Goal: Find contact information: Find contact information

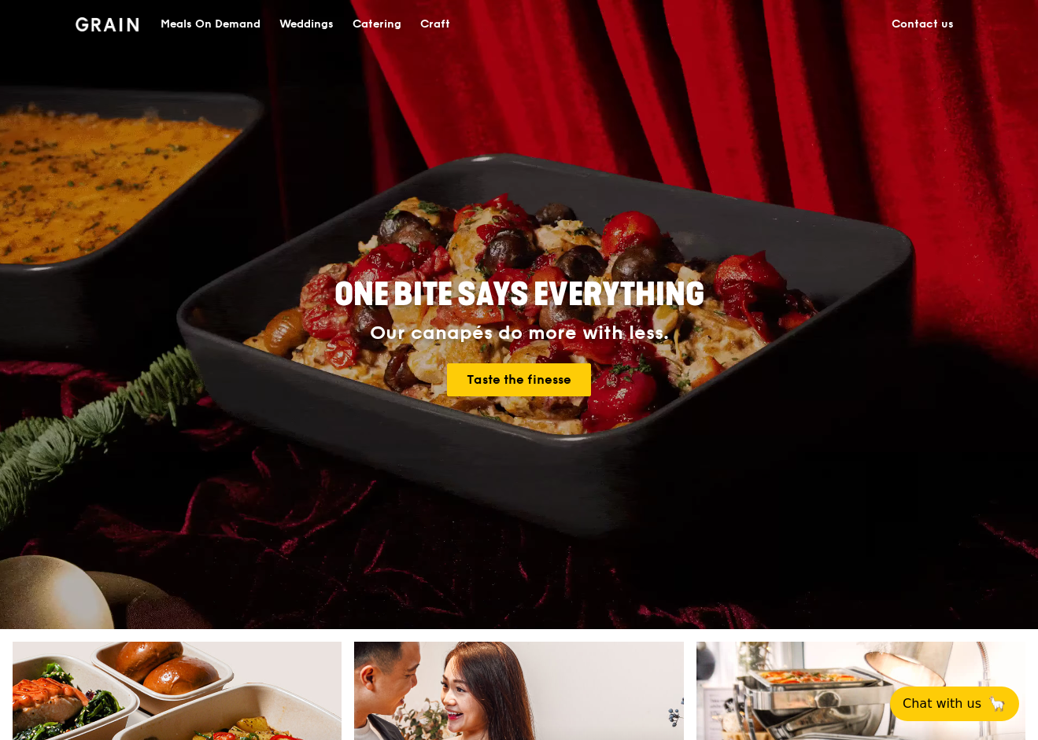
click at [377, 28] on div "Catering" at bounding box center [376, 24] width 49 height 47
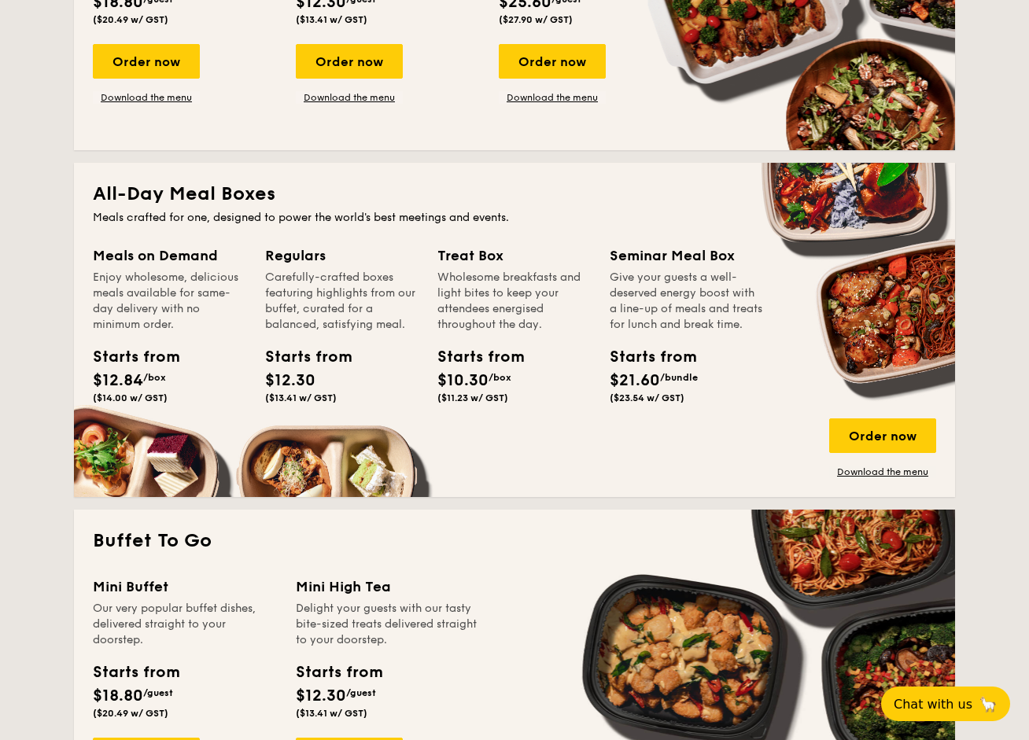
scroll to position [629, 0]
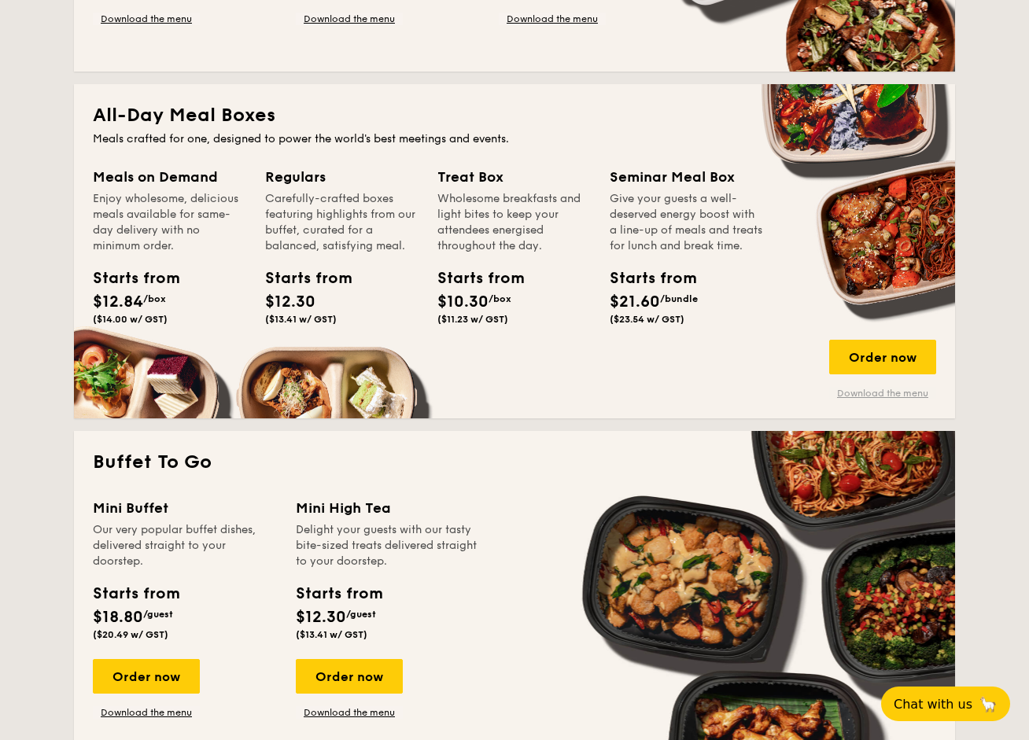
click at [911, 393] on link "Download the menu" at bounding box center [882, 393] width 107 height 13
click at [622, 368] on div "Meals on Demand Enjoy wholesome, delicious meals available for same-day deliver…" at bounding box center [514, 283] width 843 height 234
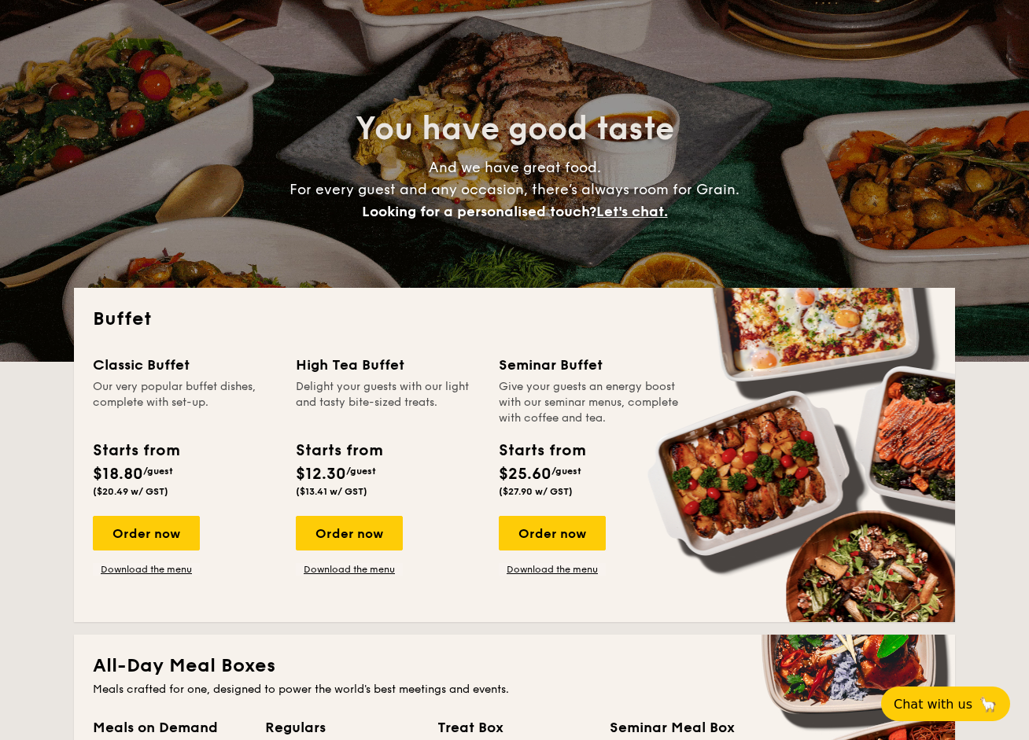
scroll to position [0, 0]
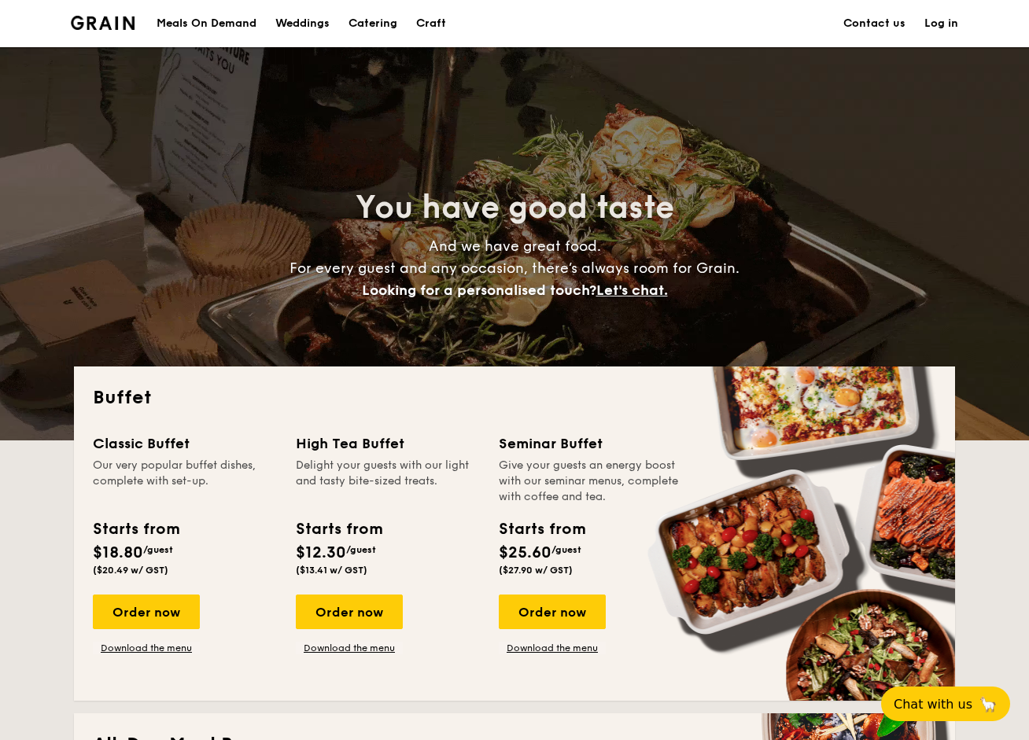
click at [892, 14] on link "Contact us" at bounding box center [874, 23] width 62 height 47
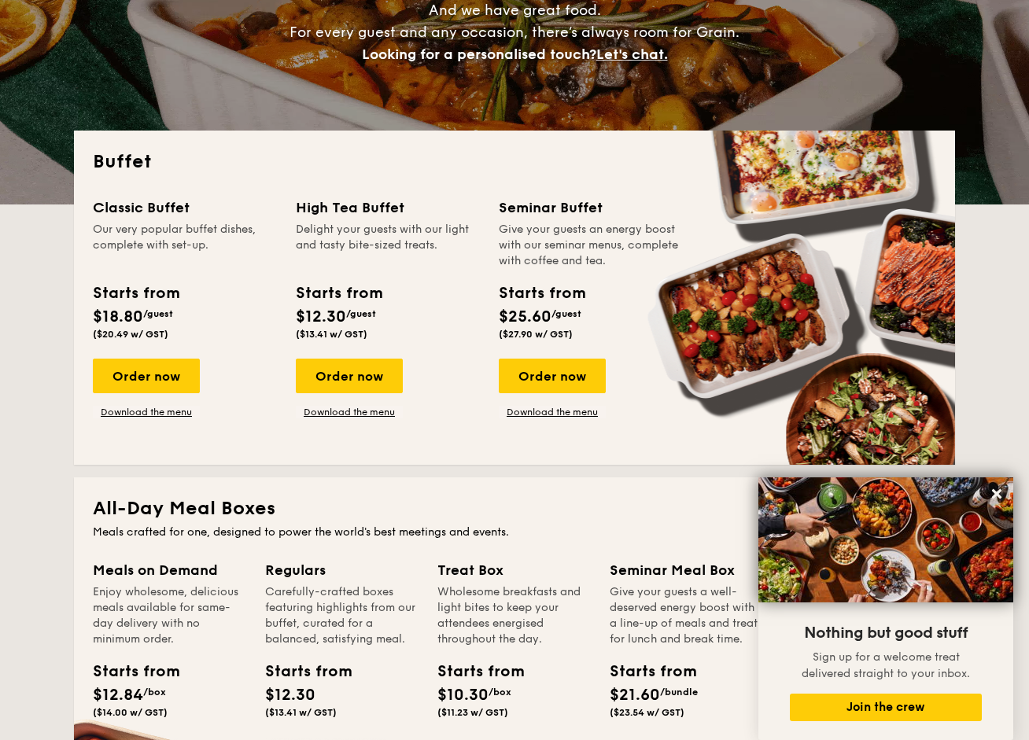
scroll to position [157, 0]
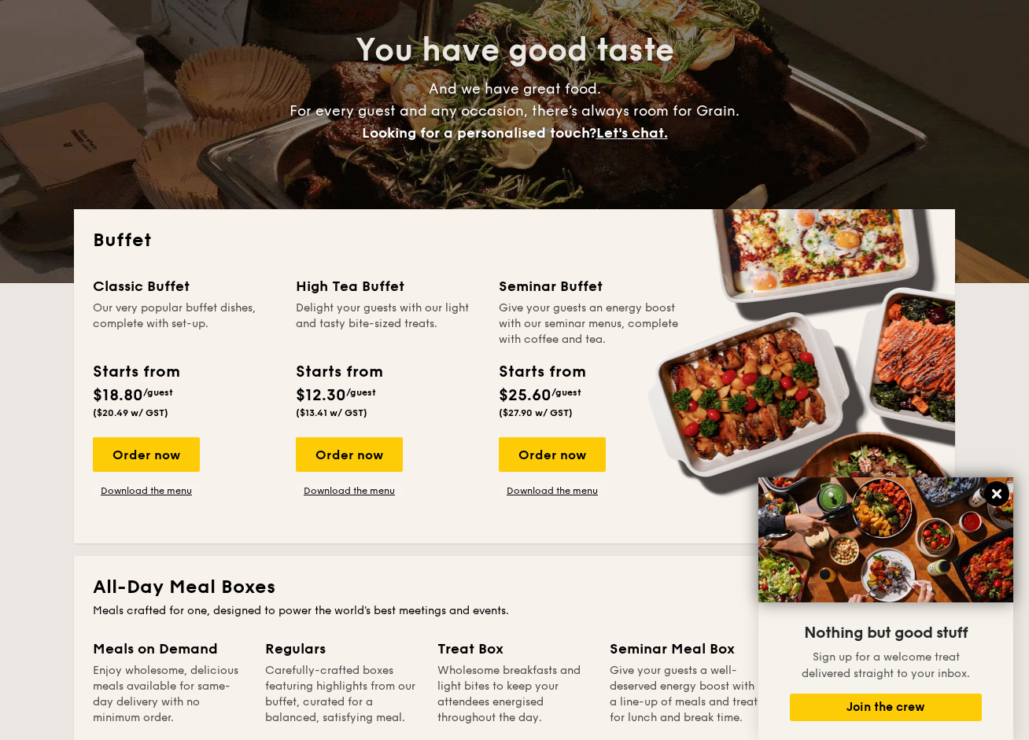
click at [994, 487] on icon at bounding box center [997, 494] width 14 height 14
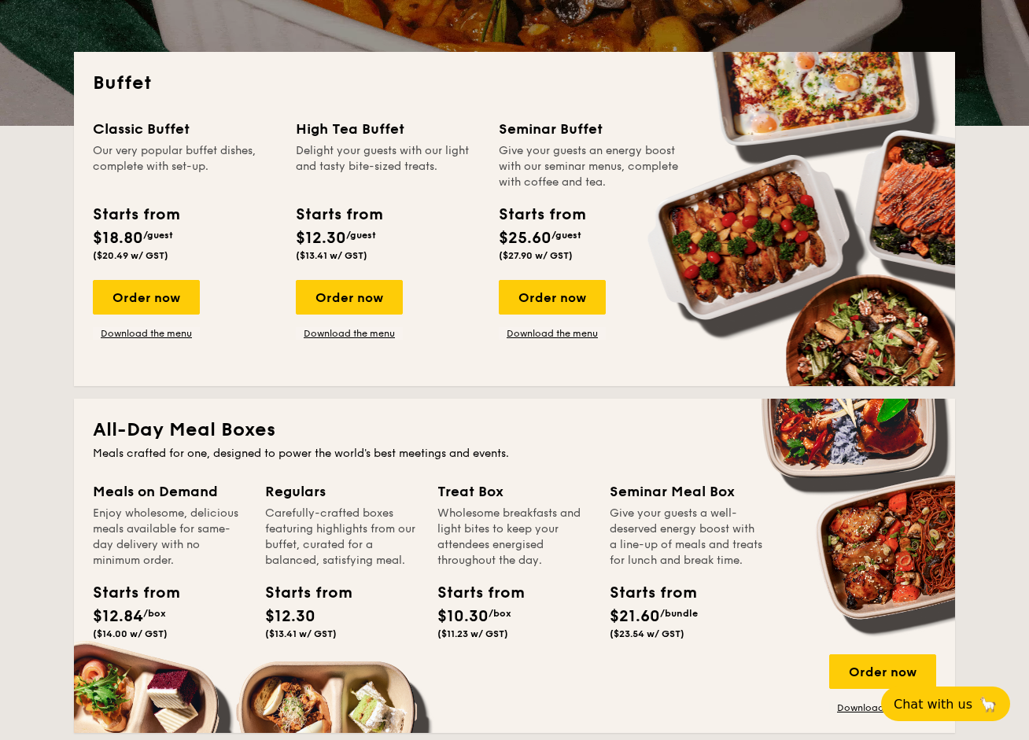
scroll to position [0, 0]
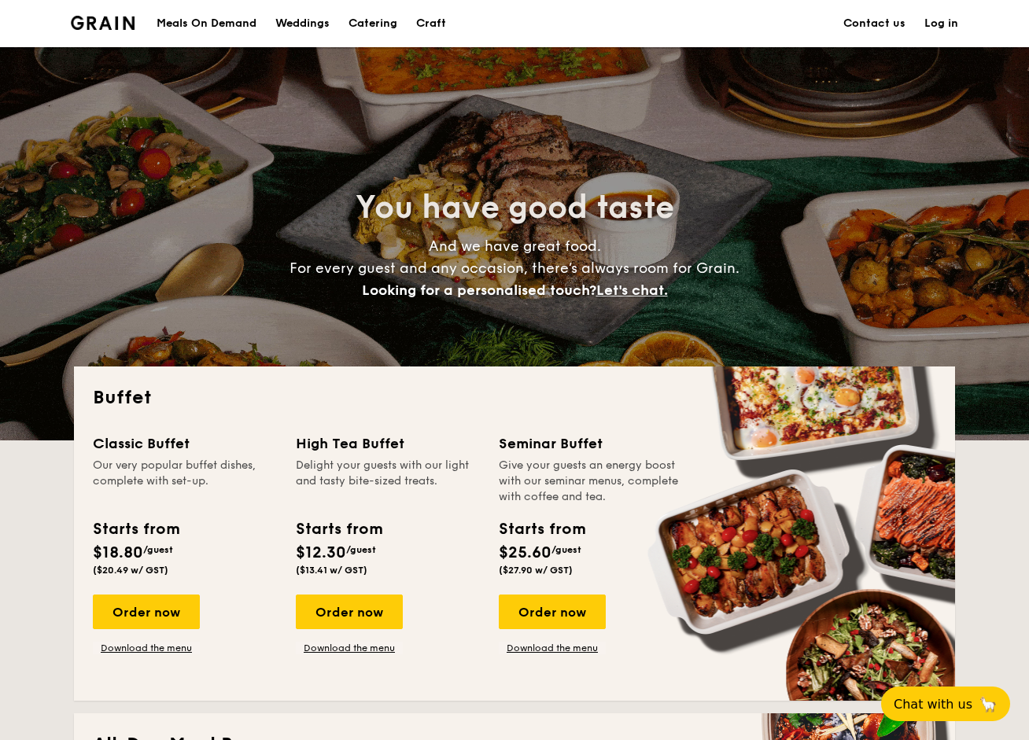
click at [890, 16] on link "Contact us" at bounding box center [874, 23] width 62 height 47
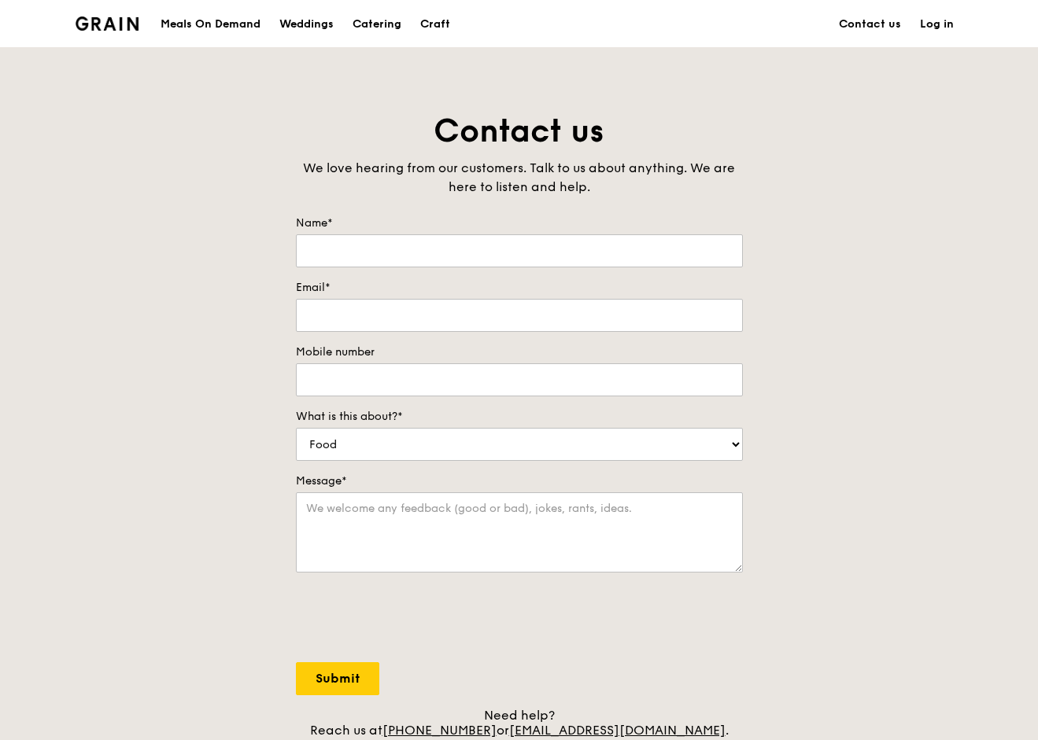
scroll to position [157, 0]
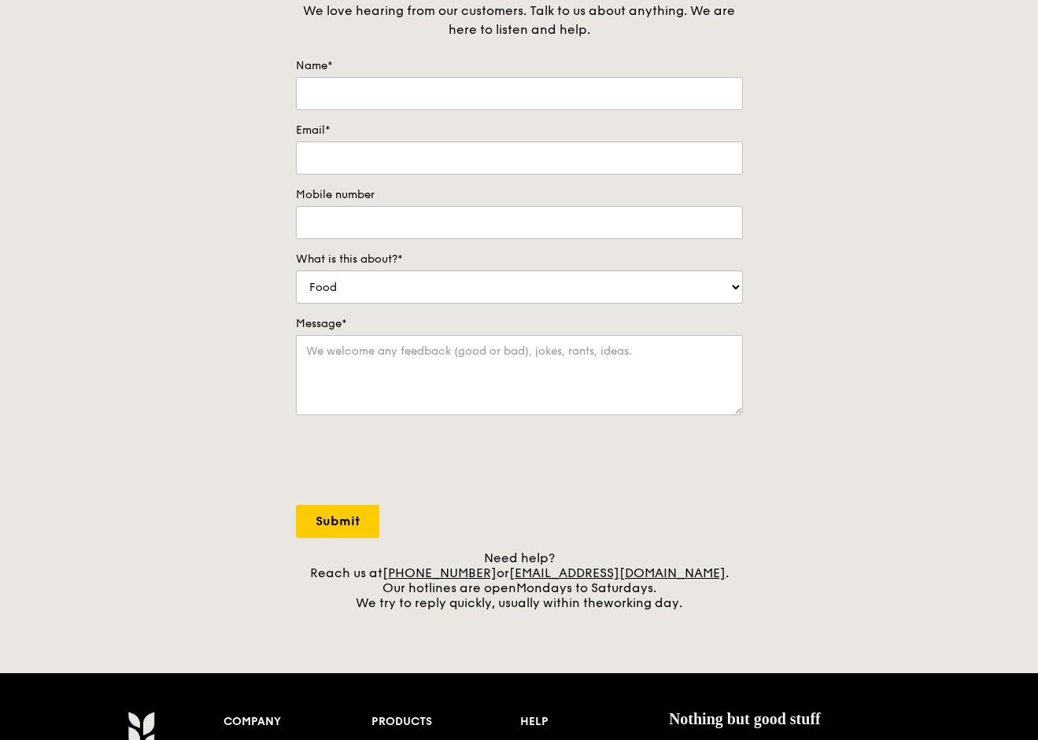
click at [778, 291] on div "Contact us We love hearing from our customers. Talk to us about anything. We ar…" at bounding box center [519, 282] width 1038 height 658
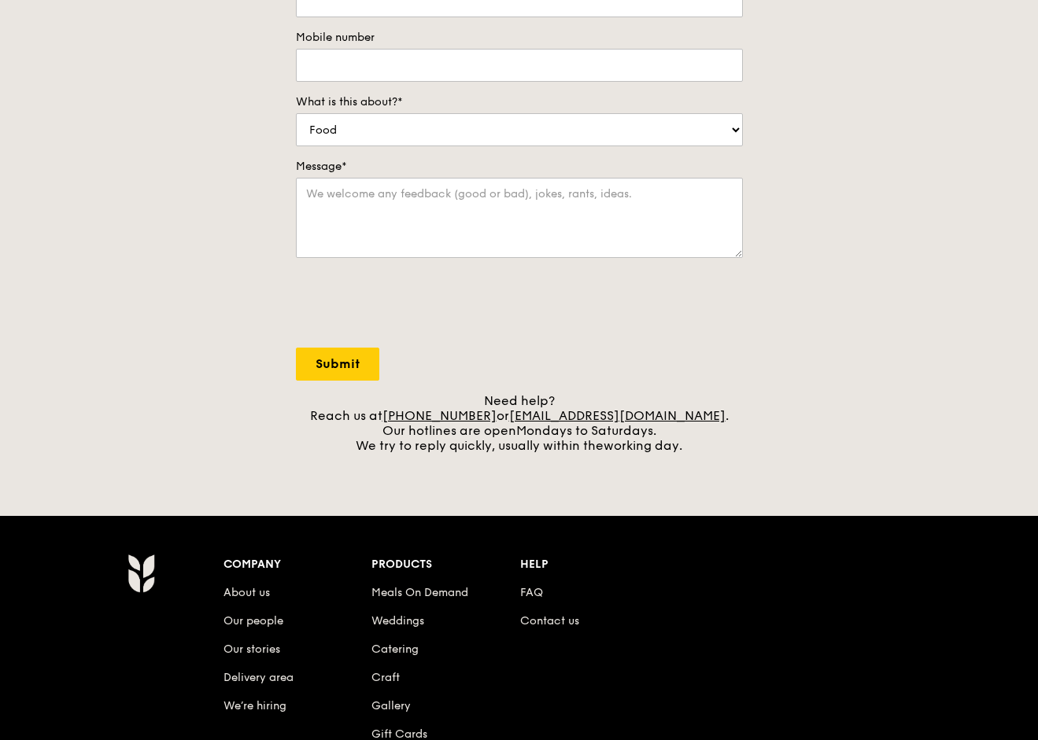
click at [775, 363] on div "Contact us We love hearing from our customers. Talk to us about anything. We ar…" at bounding box center [519, 124] width 1038 height 658
drag, startPoint x: 781, startPoint y: 304, endPoint x: 770, endPoint y: 304, distance: 11.0
click at [781, 304] on div "Contact us We love hearing from our customers. Talk to us about anything. We ar…" at bounding box center [519, 124] width 1038 height 658
drag, startPoint x: 798, startPoint y: 322, endPoint x: 845, endPoint y: 47, distance: 278.6
click at [799, 315] on div "Contact us We love hearing from our customers. Talk to us about anything. We ar…" at bounding box center [519, 124] width 1038 height 658
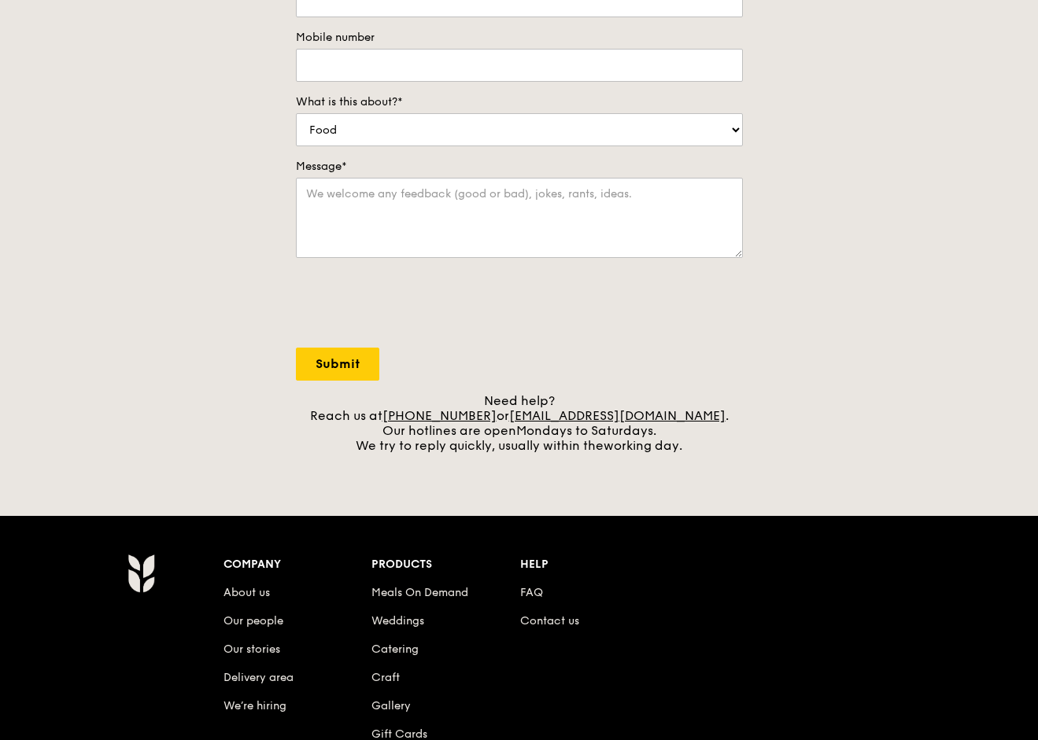
click at [824, 416] on div "Contact us We love hearing from our customers. Talk to us about anything. We ar…" at bounding box center [519, 124] width 1038 height 658
